Goal: Contribute content: Contribute content

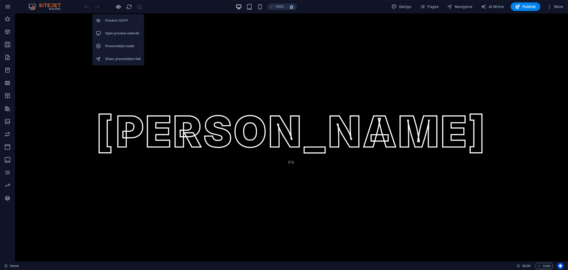
click at [118, 9] on icon "button" at bounding box center [119, 7] width 6 height 6
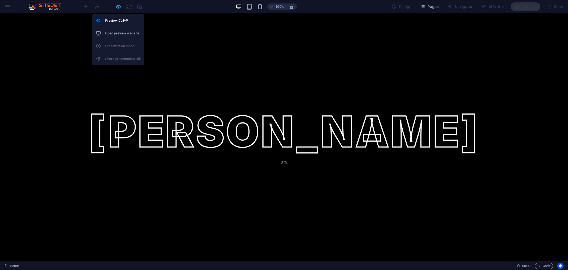
click at [118, 7] on icon "button" at bounding box center [119, 7] width 6 height 6
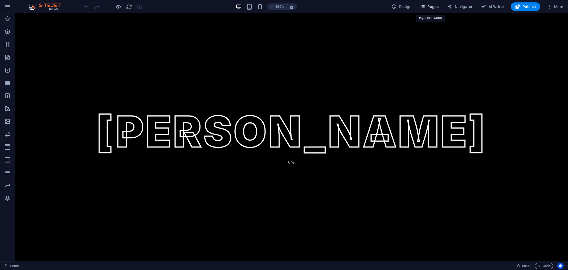
drag, startPoint x: 436, startPoint y: 7, endPoint x: 421, endPoint y: 2, distance: 15.8
click at [436, 7] on span "Pages" at bounding box center [429, 6] width 19 height 5
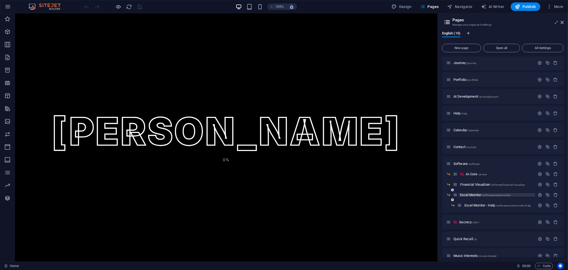
scroll to position [25, 0]
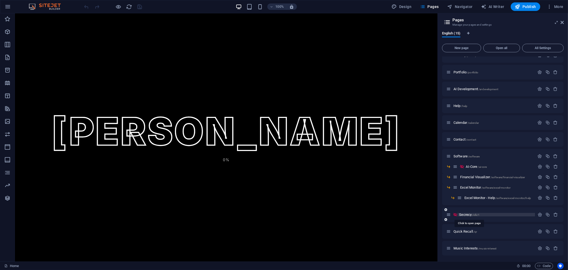
click at [468, 215] on span "Secrecy /idk/1" at bounding box center [469, 214] width 21 height 4
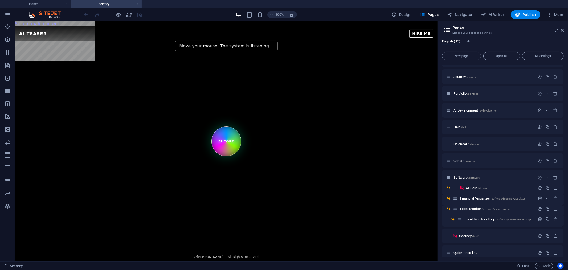
scroll to position [0, 0]
click at [565, 30] on aside "Pages Manage your pages and settings English (15) New page Open all All Setting…" at bounding box center [503, 141] width 131 height 240
click at [563, 31] on icon at bounding box center [562, 30] width 3 height 4
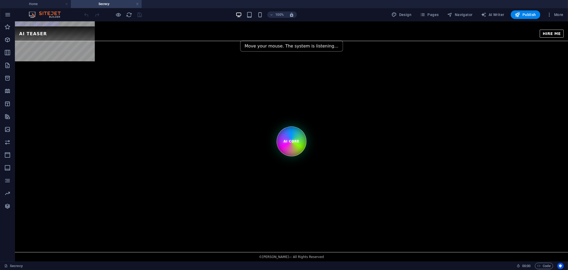
click at [272, 41] on html "Skip to main content AI Teaser Playground – Vanishing Core AI Teaser HIRE ME Mo…" at bounding box center [291, 31] width 553 height 20
click at [334, 38] on div "AI Teaser Playground – Vanishing Core AI Teaser HIRE ME Move your mouse. The sy…" at bounding box center [291, 33] width 553 height 15
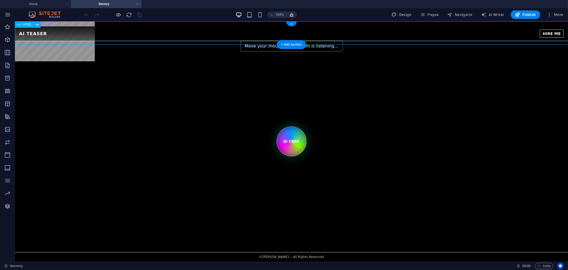
click at [334, 38] on div "AI Teaser Playground – Vanishing Core AI Teaser HIRE ME Move your mouse. The sy…" at bounding box center [291, 33] width 553 height 15
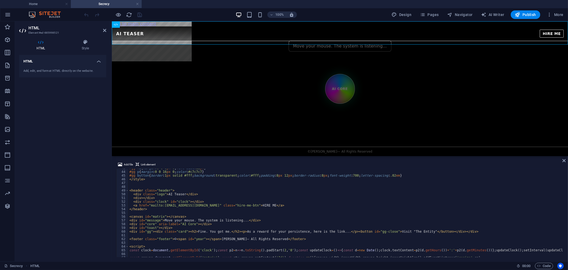
scroll to position [222, 0]
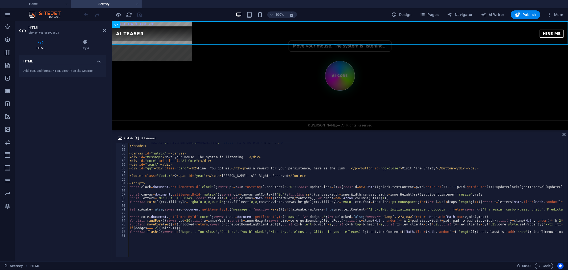
drag, startPoint x: 322, startPoint y: 156, endPoint x: 325, endPoint y: 129, distance: 27.3
click at [325, 129] on div "HTML Add file Link element 53 54 55 56 57 58 59 60 61 62 63 64 65 66 67 68 69 7…" at bounding box center [340, 141] width 456 height 240
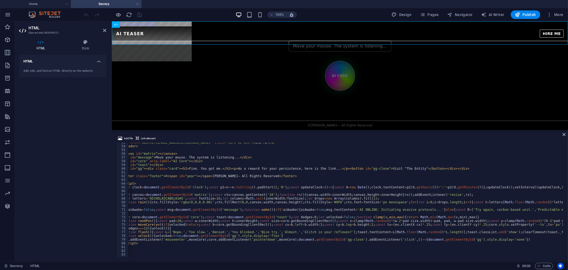
scroll to position [0, 0]
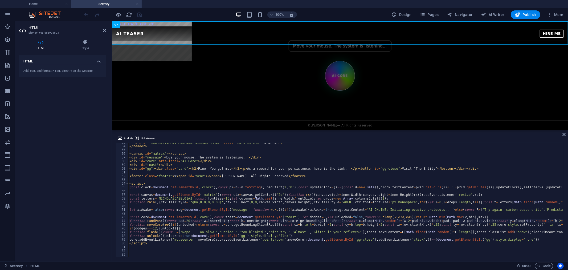
type textarea "function flash(){const L=['Nope.','Too slow.','Denied.','You blinked.','Nice tr…"
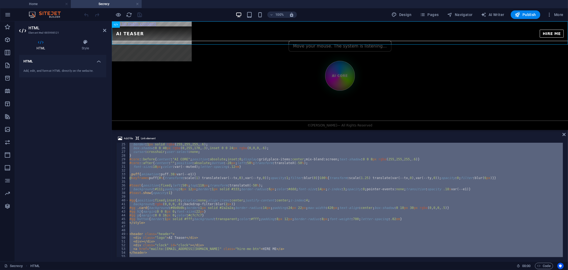
scroll to position [72, 0]
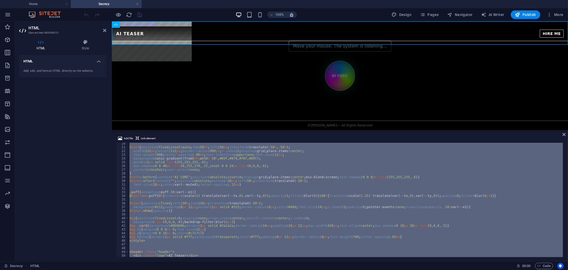
click at [326, 41] on html "Skip to main content AI Teaser Playground – Vanishing Core AI Teaser HIRE ME Mo…" at bounding box center [340, 31] width 456 height 20
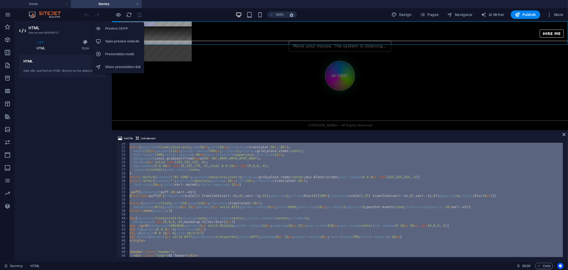
click at [121, 42] on h6 "Open preview website" at bounding box center [123, 41] width 36 height 6
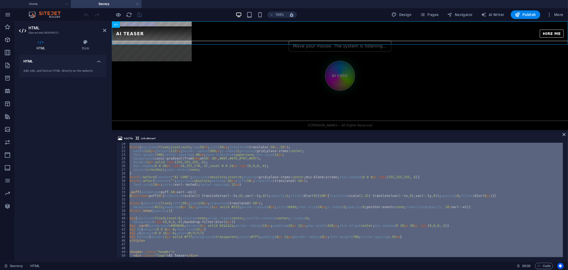
click at [289, 201] on div "#core { position : fixed ; inset : auto ; top : 50 vh ; left : 50 vw ; transfor…" at bounding box center [345, 200] width 435 height 114
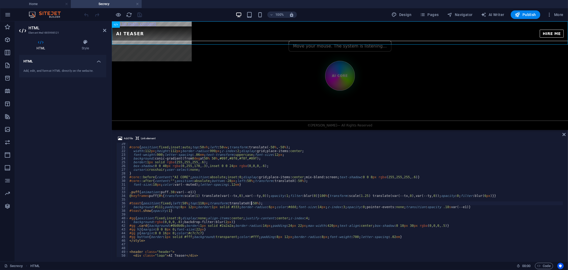
scroll to position [196, 0]
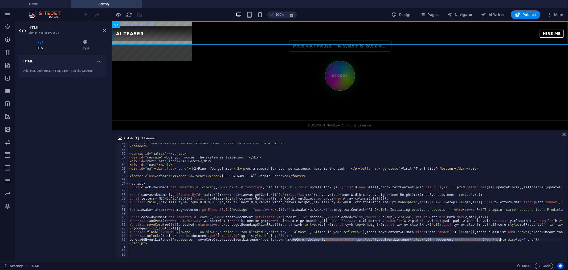
drag, startPoint x: 293, startPoint y: 238, endPoint x: 501, endPoint y: 241, distance: 208.1
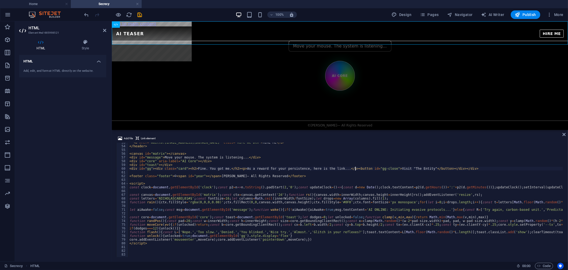
drag, startPoint x: 354, startPoint y: 167, endPoint x: 376, endPoint y: 167, distance: 22.4
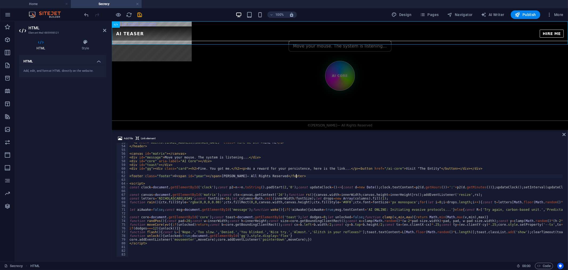
scroll to position [0, 13]
type textarea "<footer class="footer">© <span id="year"></span> [PERSON_NAME]— All Rights Rese…"
click at [139, 13] on icon "save" at bounding box center [140, 15] width 6 height 6
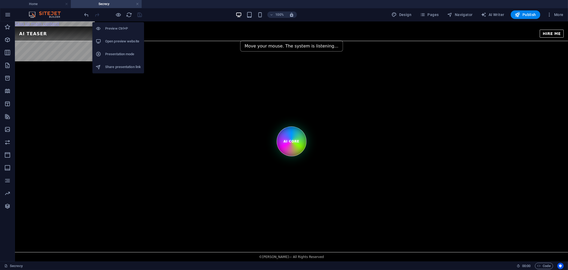
click at [124, 41] on h6 "Open preview website" at bounding box center [123, 41] width 36 height 6
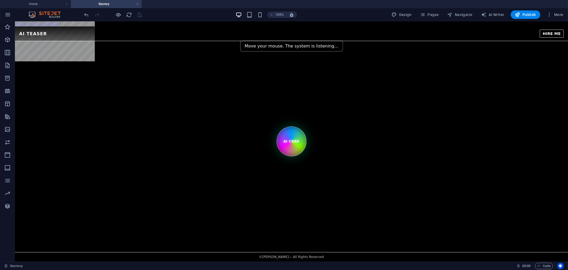
click at [284, 41] on html "Skip to main content AI Teaser Playground – Vanishing Core AI Teaser HIRE ME Mo…" at bounding box center [291, 31] width 553 height 20
click at [230, 32] on div "AI Teaser Playground – Vanishing Core AI Teaser HIRE ME Move your mouse. The sy…" at bounding box center [291, 33] width 553 height 15
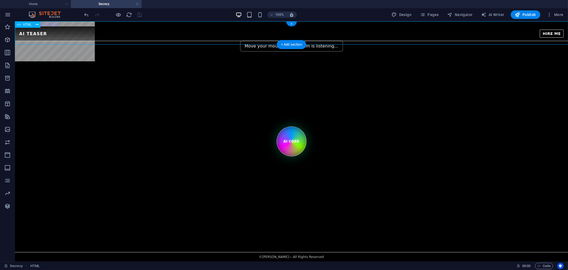
click at [230, 32] on div "AI Teaser Playground – Vanishing Core AI Teaser HIRE ME Move your mouse. The sy…" at bounding box center [291, 33] width 553 height 15
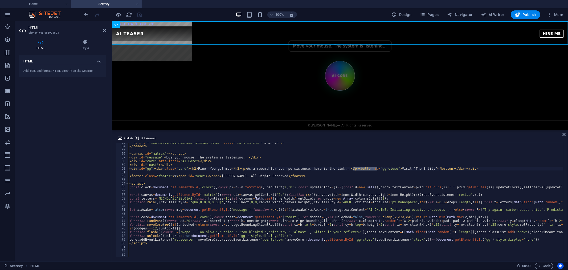
drag, startPoint x: 354, startPoint y: 169, endPoint x: 377, endPoint y: 168, distance: 22.7
click at [377, 167] on div "< a href = "mailto:[EMAIL_ADDRESS][DOMAIN_NAME]" class = "hire-me-btn" > HIRE M…" at bounding box center [345, 200] width 435 height 114
type textarea "<div id="gg"><div class="card"><h2>Fine. You got me.</h2><p>As a reward for you…"
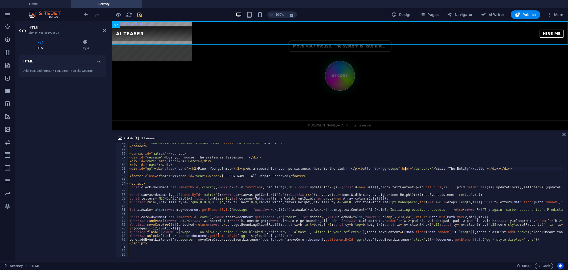
click at [142, 14] on icon "save" at bounding box center [140, 15] width 6 height 6
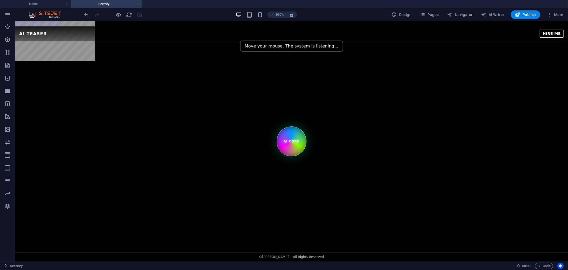
click at [262, 41] on html "Skip to main content AI Teaser Playground – Vanishing Core AI Teaser HIRE ME Mo…" at bounding box center [291, 31] width 553 height 20
click at [235, 41] on html "Skip to main content AI Teaser Playground – Vanishing Core AI Teaser HIRE ME Mo…" at bounding box center [291, 31] width 553 height 20
click at [227, 33] on div "AI Teaser Playground – Vanishing Core AI Teaser HIRE ME Move your mouse. The sy…" at bounding box center [291, 33] width 553 height 15
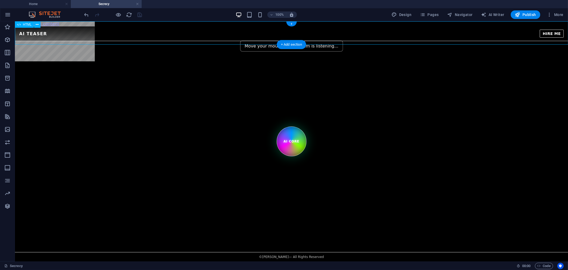
click at [227, 33] on div "AI Teaser Playground – Vanishing Core AI Teaser HIRE ME Move your mouse. The sy…" at bounding box center [291, 33] width 553 height 15
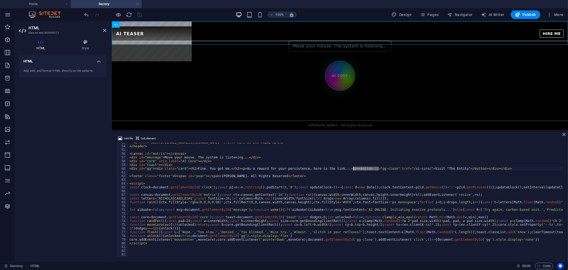
drag, startPoint x: 379, startPoint y: 168, endPoint x: 354, endPoint y: 169, distance: 25.8
type textarea "<div id="gg"><div class="card"><h2>Fine. You got me.</h2><p>As a reward for you…"
click at [201, 41] on html "Skip to main content AI Teaser Playground – Vanishing Core AI Teaser HIRE ME Mo…" at bounding box center [340, 31] width 456 height 20
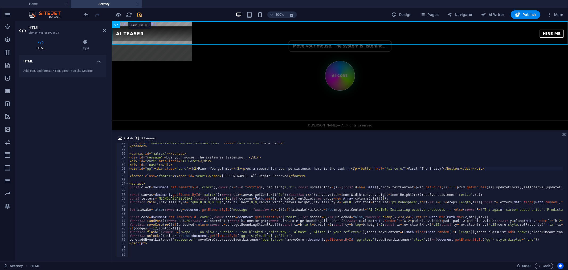
click at [137, 15] on icon "save" at bounding box center [140, 15] width 6 height 6
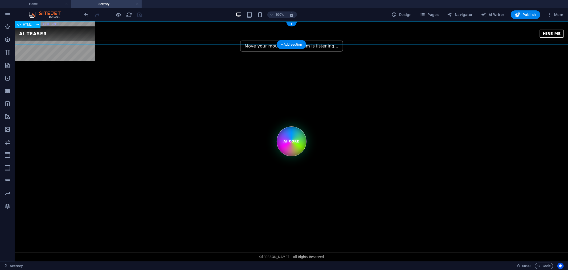
click at [222, 30] on div "AI Teaser Playground – Vanishing Core AI Teaser HIRE ME Move your mouse. The sy…" at bounding box center [291, 33] width 553 height 15
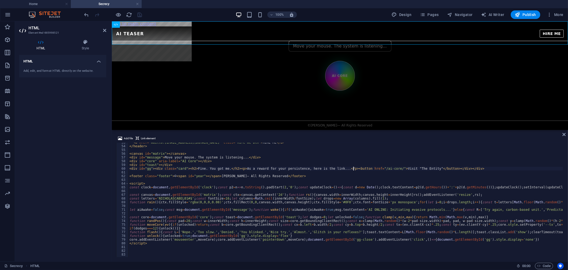
scroll to position [179, 0]
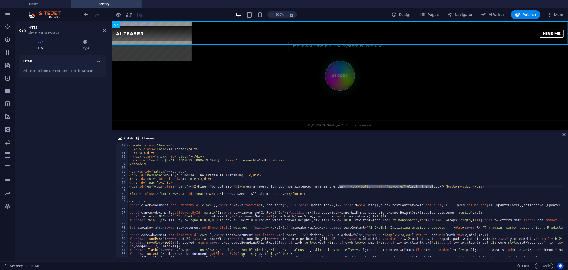
drag, startPoint x: 340, startPoint y: 185, endPoint x: 433, endPoint y: 185, distance: 93.3
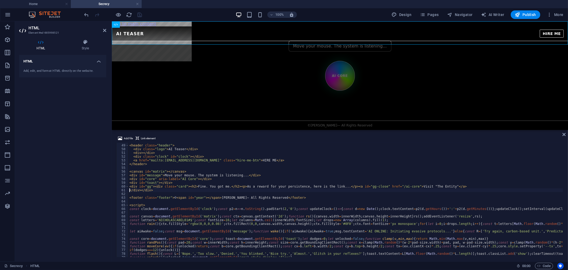
type textarea "<div id="gg"><div class="card"><h2>Fine. You got me.</h2><p>As a reward for you…"
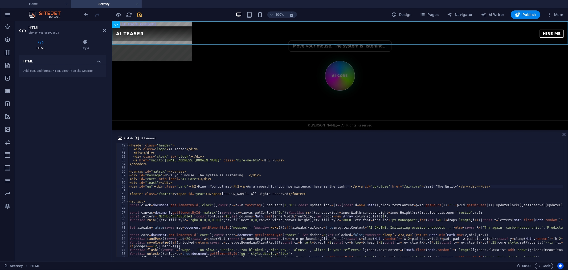
click at [563, 135] on icon at bounding box center [564, 134] width 3 height 4
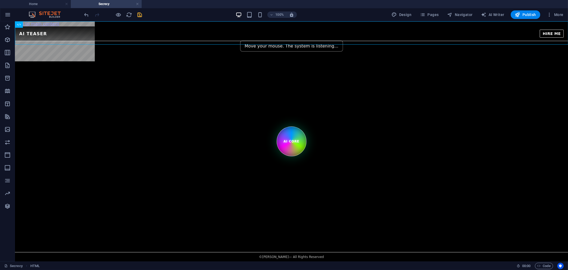
click at [139, 14] on icon "save" at bounding box center [140, 15] width 6 height 6
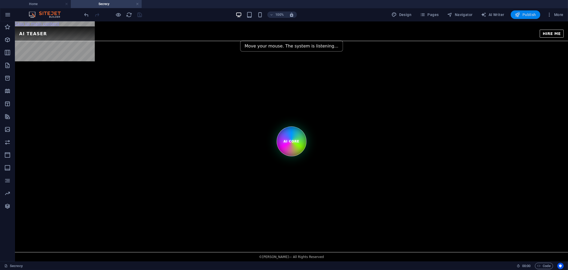
click at [526, 14] on span "Publish" at bounding box center [525, 14] width 21 height 5
